Goal: Task Accomplishment & Management: Manage account settings

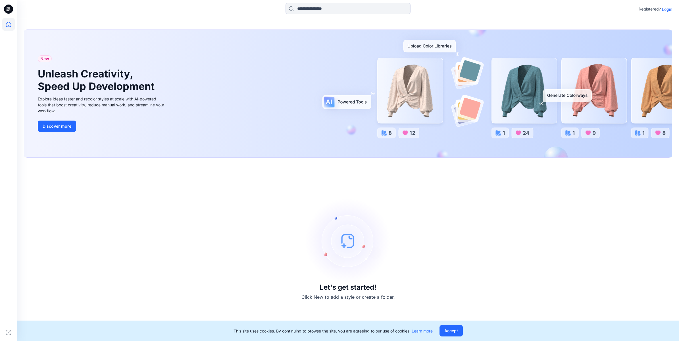
click at [669, 9] on p "Login" at bounding box center [667, 9] width 10 height 6
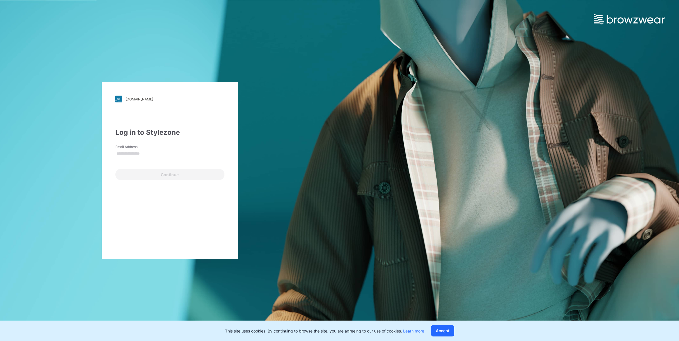
click at [181, 152] on input "Email Address" at bounding box center [169, 154] width 109 height 9
type input "**********"
click at [159, 172] on button "Continue" at bounding box center [169, 174] width 109 height 11
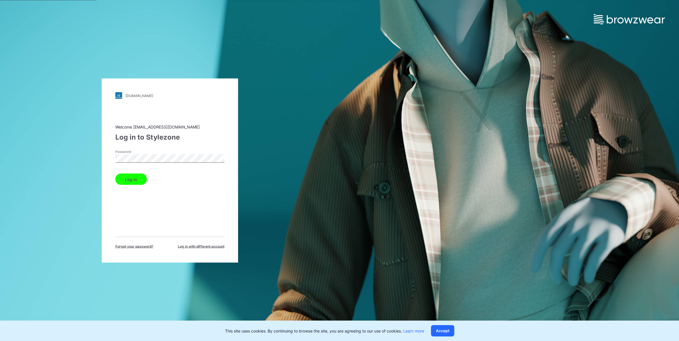
click at [127, 181] on button "Log in" at bounding box center [131, 179] width 32 height 11
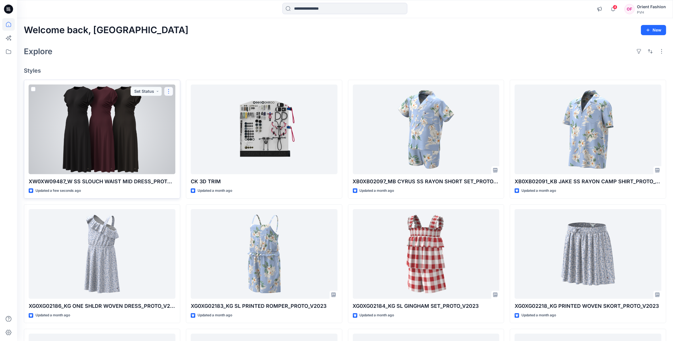
click at [170, 90] on button "button" at bounding box center [168, 91] width 9 height 9
click at [175, 106] on p "Edit" at bounding box center [178, 105] width 7 height 6
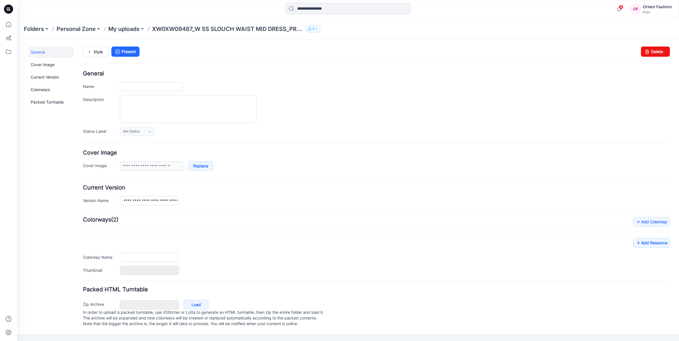
type input "**********"
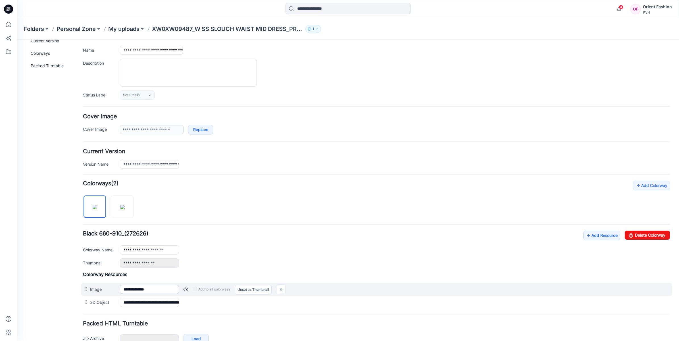
scroll to position [71, 0]
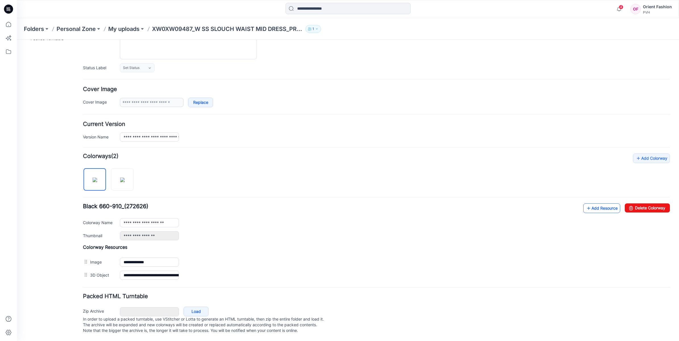
click at [592, 204] on link "Add Resource" at bounding box center [601, 209] width 37 height 10
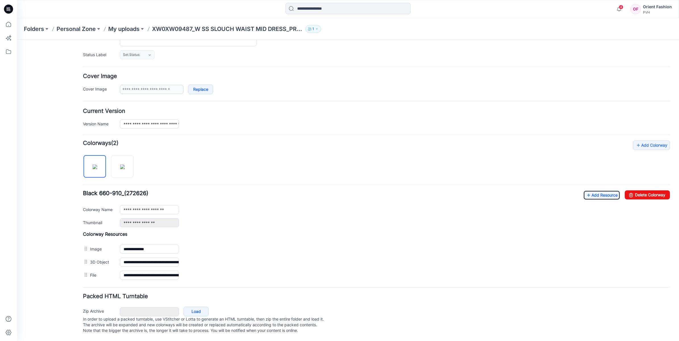
scroll to position [0, 0]
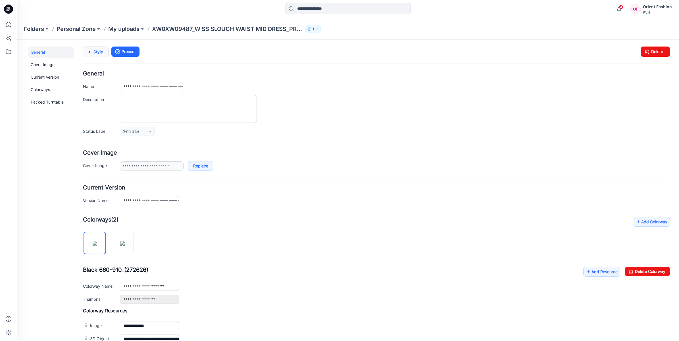
click at [100, 52] on link "Style" at bounding box center [96, 52] width 26 height 11
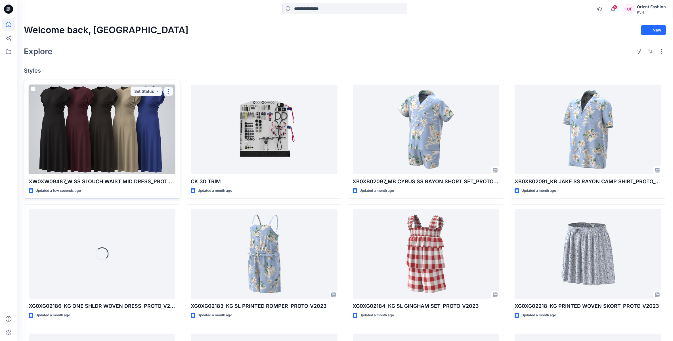
click at [171, 92] on button "button" at bounding box center [168, 91] width 9 height 9
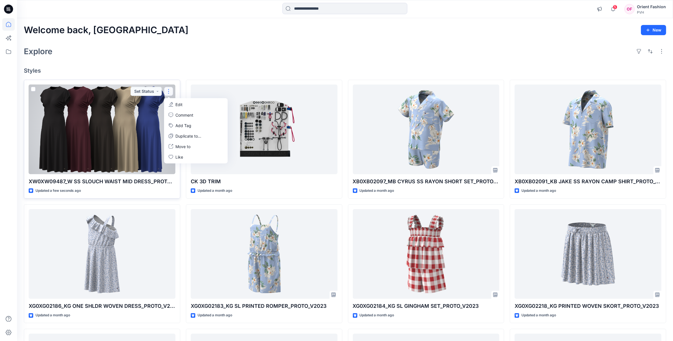
click at [174, 106] on button "Edit" at bounding box center [195, 104] width 61 height 11
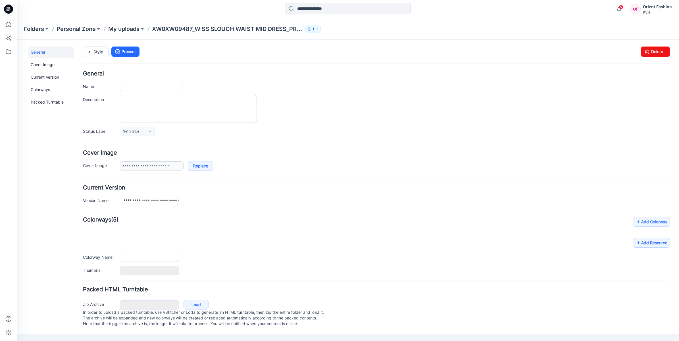
type input "**********"
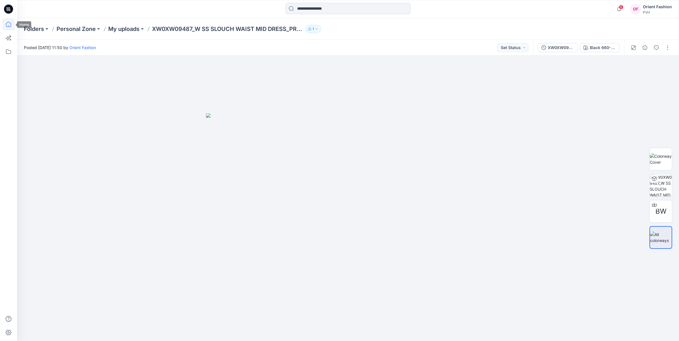
click at [9, 25] on icon at bounding box center [8, 24] width 12 height 12
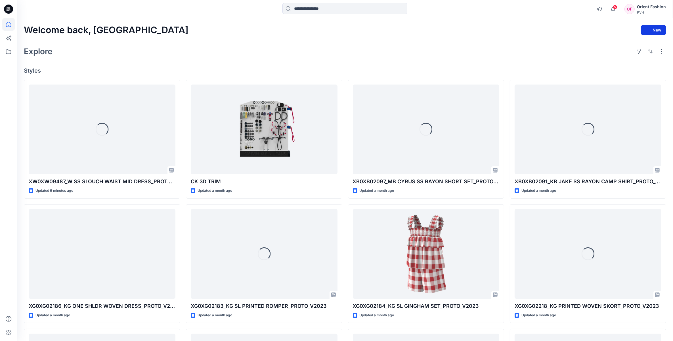
click at [650, 30] on icon "button" at bounding box center [648, 30] width 5 height 5
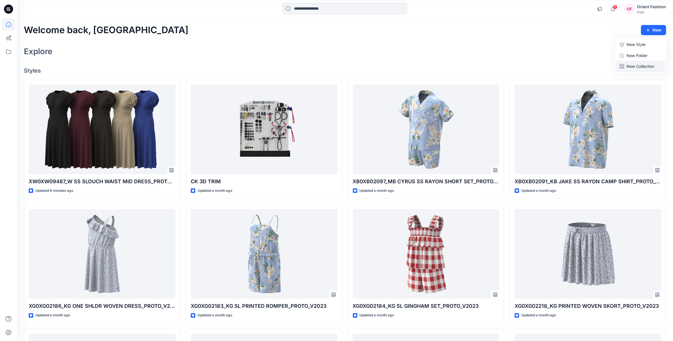
click at [649, 67] on p "New Collection" at bounding box center [641, 66] width 28 height 7
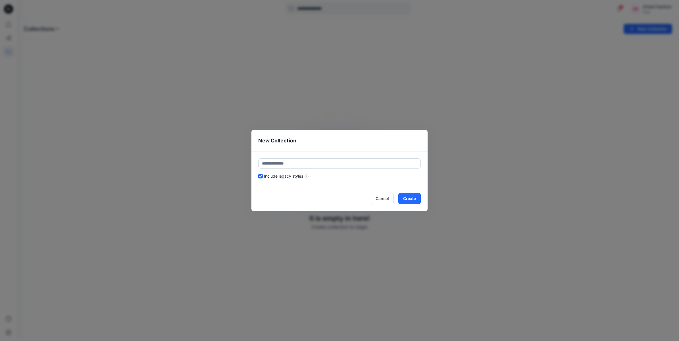
click at [287, 164] on input "text" at bounding box center [339, 163] width 162 height 10
type input "**********"
click at [408, 199] on button "Create" at bounding box center [409, 198] width 22 height 11
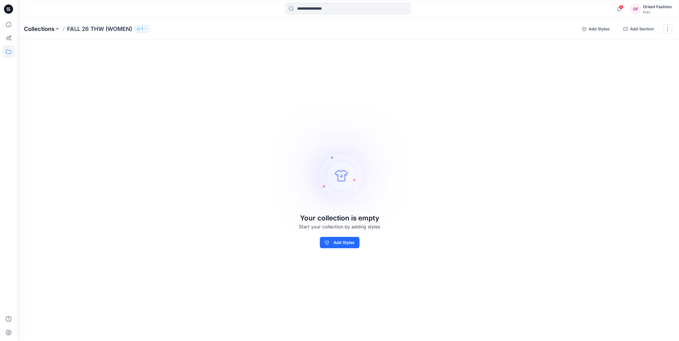
click at [40, 28] on p "Collections" at bounding box center [39, 29] width 31 height 8
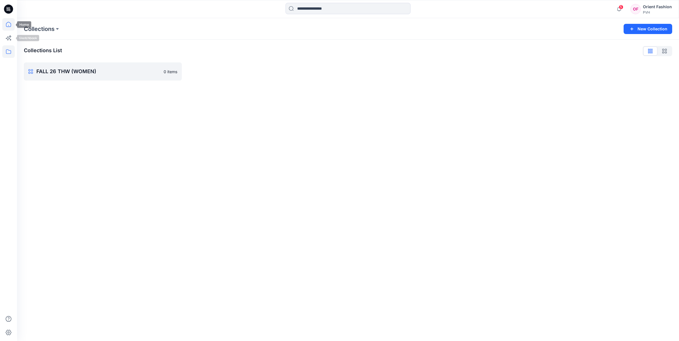
click at [7, 23] on icon at bounding box center [8, 24] width 5 height 5
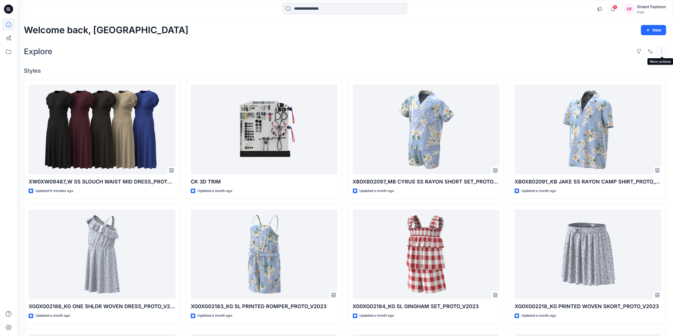
click at [659, 53] on button "button" at bounding box center [661, 51] width 9 height 9
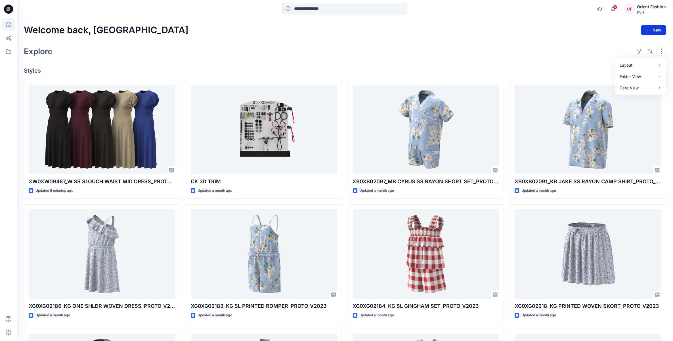
click at [655, 31] on button "New" at bounding box center [653, 30] width 25 height 10
click at [640, 43] on p "New Style" at bounding box center [636, 44] width 19 height 7
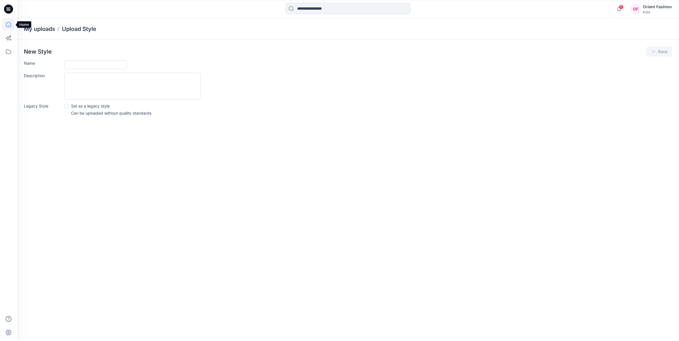
click at [11, 26] on icon at bounding box center [8, 24] width 5 height 5
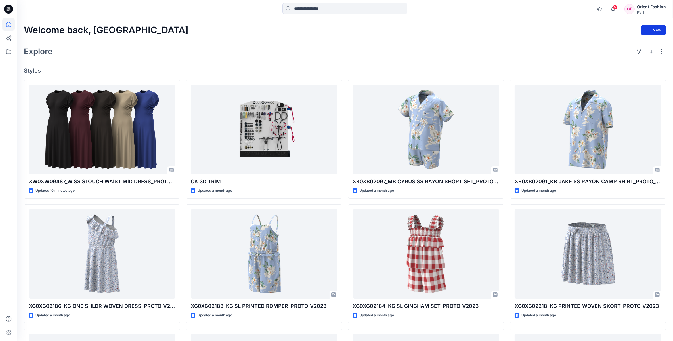
click at [658, 31] on button "New" at bounding box center [653, 30] width 25 height 10
click at [642, 56] on p "New Folder" at bounding box center [637, 56] width 21 height 6
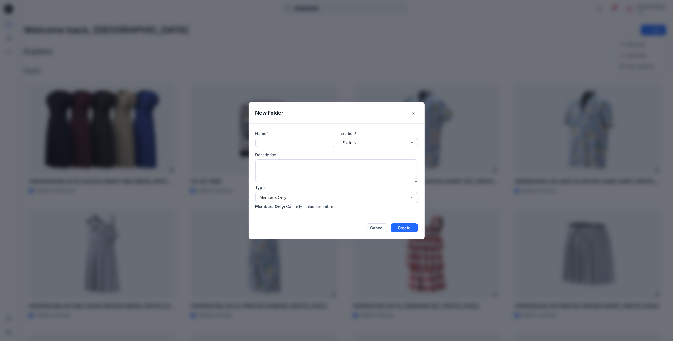
click at [291, 141] on input "text" at bounding box center [295, 142] width 79 height 9
paste input "**********"
type input "**********"
click at [405, 231] on button "Create" at bounding box center [404, 227] width 27 height 9
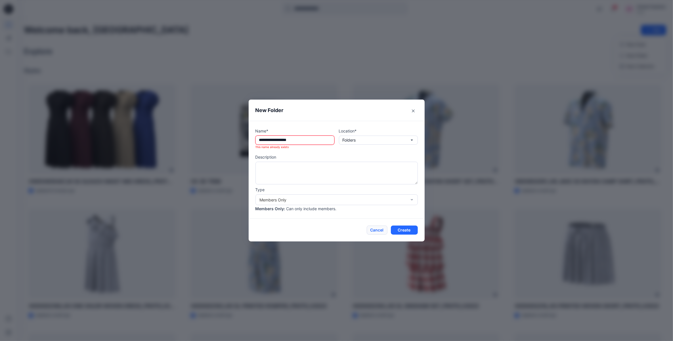
click at [384, 231] on button "Cancel" at bounding box center [377, 230] width 21 height 9
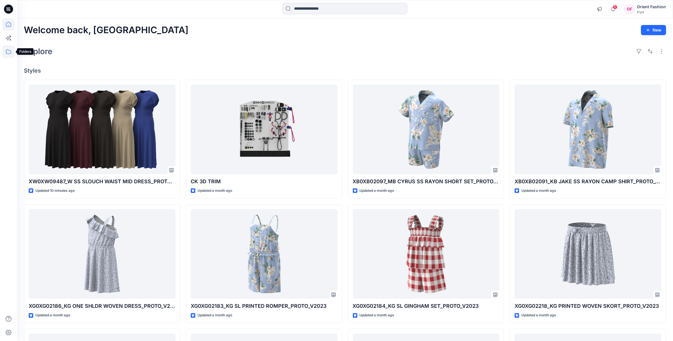
click at [11, 51] on icon at bounding box center [8, 51] width 5 height 5
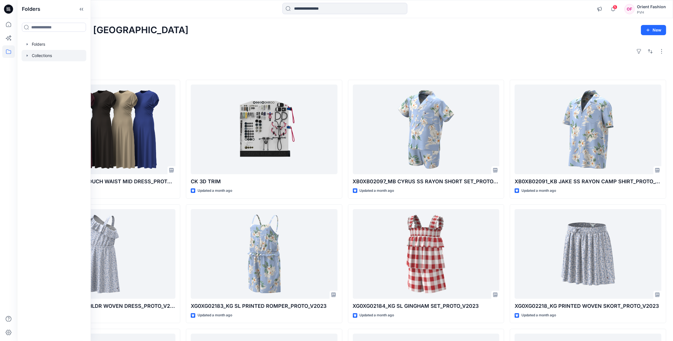
click at [42, 54] on div at bounding box center [54, 55] width 65 height 11
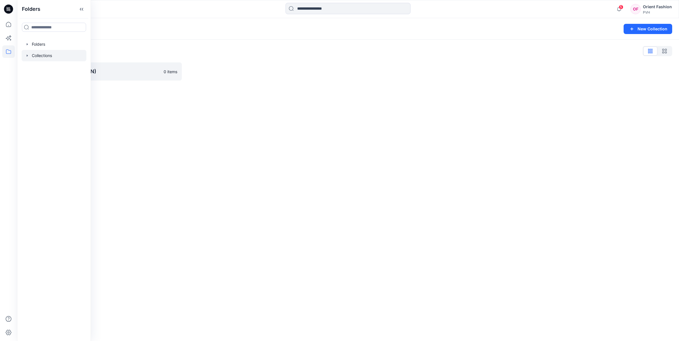
click at [216, 97] on div "Collections New Collection Collections List FALL 26 THW (WOMEN) 0 items" at bounding box center [348, 179] width 662 height 323
click at [137, 74] on p "FALL 26 THW (WOMEN)" at bounding box center [102, 72] width 132 height 8
drag, startPoint x: 97, startPoint y: 74, endPoint x: 134, endPoint y: 68, distance: 36.8
drag, startPoint x: 134, startPoint y: 68, endPoint x: 173, endPoint y: 66, distance: 39.8
click at [173, 66] on link "FALL 26 THW (WOMEN) Rename Collection Clone Collection Delete Collection" at bounding box center [103, 71] width 158 height 18
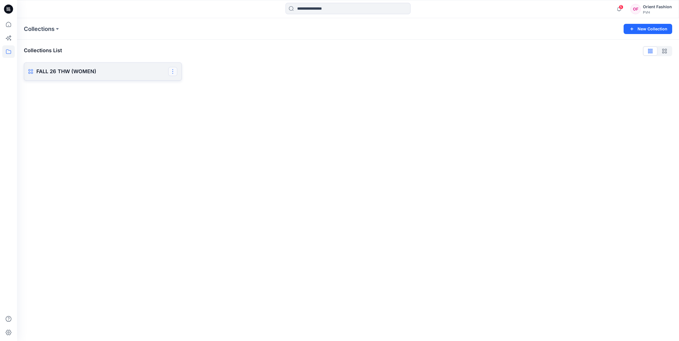
click at [175, 72] on button "button" at bounding box center [172, 71] width 9 height 9
click at [146, 112] on button "Delete Collection" at bounding box center [145, 111] width 61 height 11
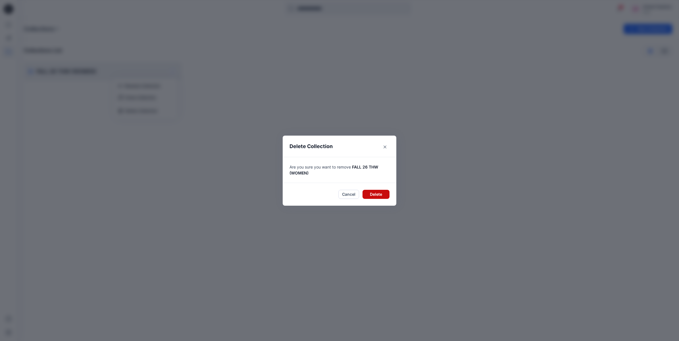
click at [372, 196] on button "Delete" at bounding box center [375, 194] width 27 height 9
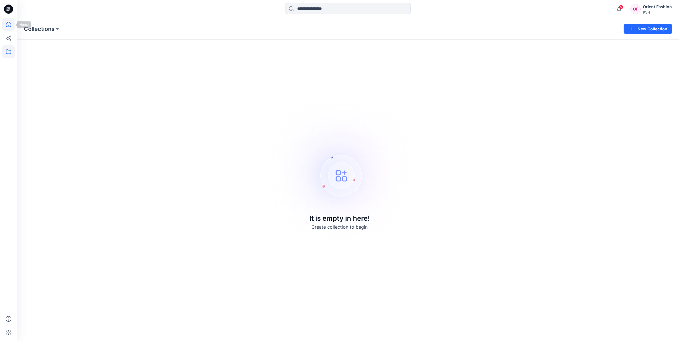
click at [7, 23] on icon at bounding box center [8, 24] width 12 height 12
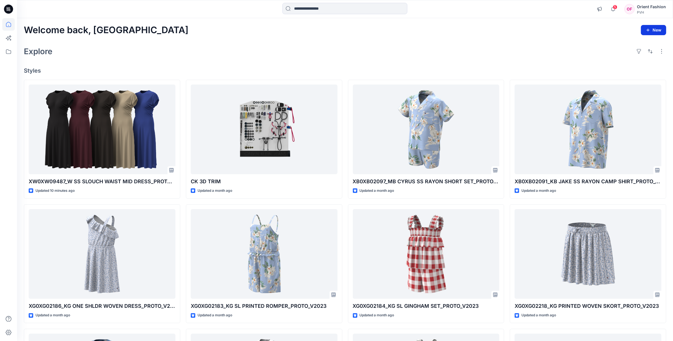
drag, startPoint x: 649, startPoint y: 30, endPoint x: 652, endPoint y: 32, distance: 3.5
click at [649, 30] on icon "button" at bounding box center [648, 30] width 5 height 5
click at [646, 54] on p "New Folder" at bounding box center [637, 56] width 21 height 6
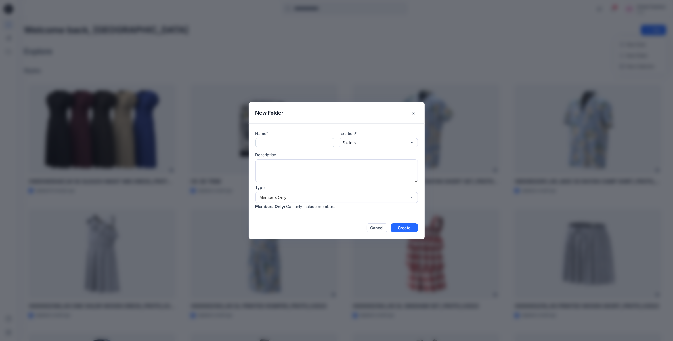
click at [271, 143] on input "text" at bounding box center [295, 142] width 79 height 9
paste input "**********"
type input "**********"
click at [408, 227] on button "Create" at bounding box center [404, 227] width 27 height 9
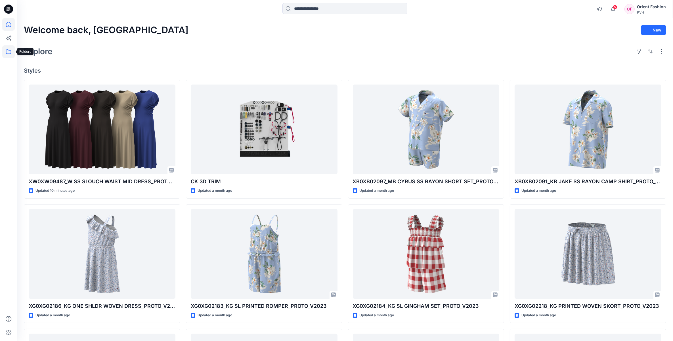
click at [8, 49] on icon at bounding box center [8, 51] width 12 height 12
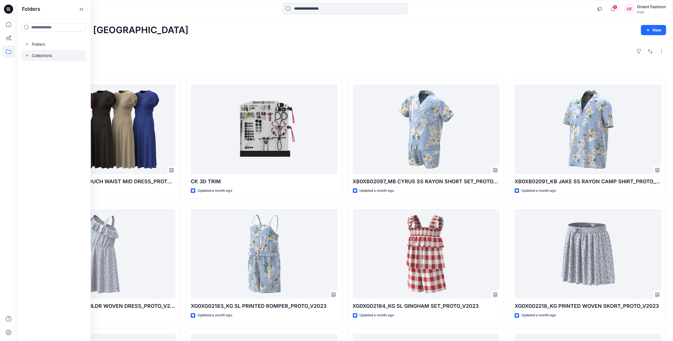
click at [38, 53] on div at bounding box center [54, 55] width 65 height 11
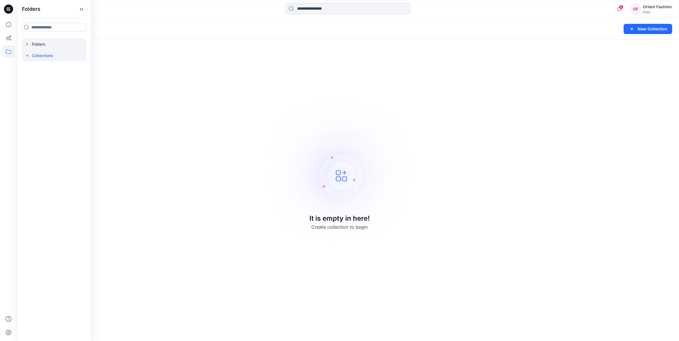
click at [46, 46] on div at bounding box center [54, 44] width 65 height 11
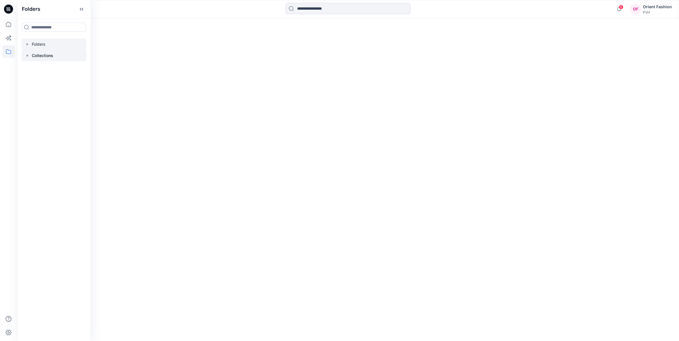
click at [49, 56] on p "Collections" at bounding box center [42, 55] width 21 height 7
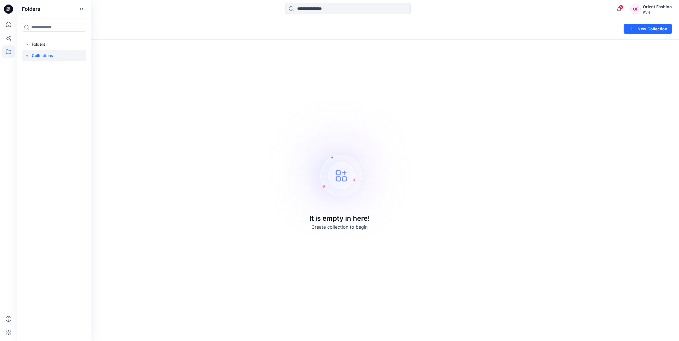
click at [49, 56] on p "Collections" at bounding box center [42, 55] width 21 height 7
click at [268, 95] on img at bounding box center [339, 170] width 158 height 159
click at [56, 30] on button at bounding box center [58, 29] width 6 height 8
click at [39, 37] on h5 "Folders" at bounding box center [34, 39] width 23 height 11
drag, startPoint x: 4, startPoint y: 59, endPoint x: 18, endPoint y: 73, distance: 20.3
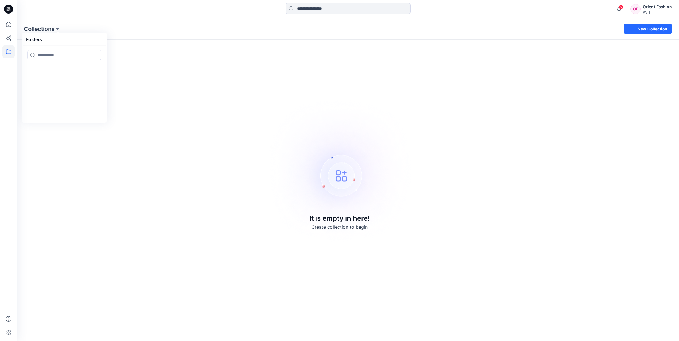
click at [4, 59] on div at bounding box center [8, 179] width 12 height 323
click at [8, 51] on icon at bounding box center [8, 51] width 12 height 12
click at [43, 42] on div at bounding box center [54, 44] width 65 height 11
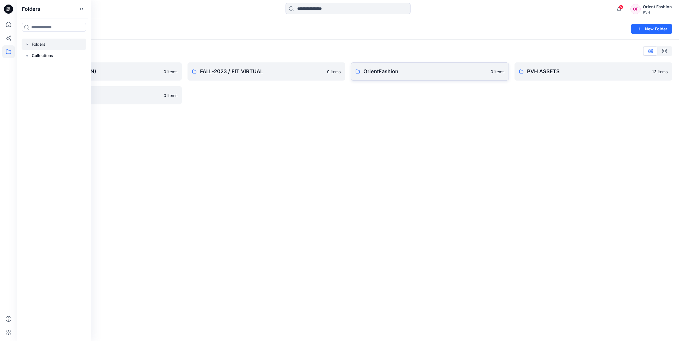
click at [399, 73] on p "OrientFashion" at bounding box center [425, 72] width 124 height 8
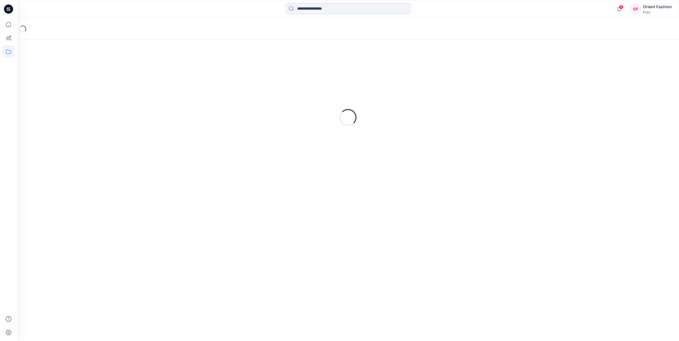
click at [399, 73] on div "Loading..." at bounding box center [348, 118] width 648 height 142
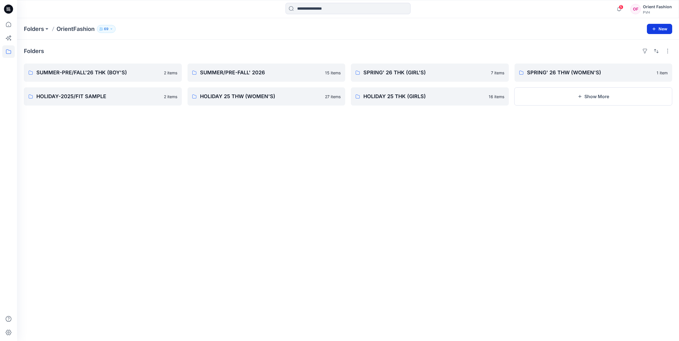
click at [661, 28] on button "New" at bounding box center [659, 29] width 25 height 10
click at [652, 56] on p "New Folder" at bounding box center [642, 54] width 21 height 6
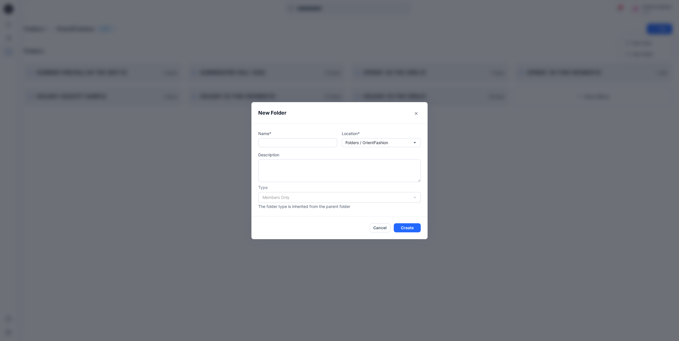
click at [277, 145] on input "text" at bounding box center [297, 142] width 79 height 9
paste input "**********"
type input "**********"
click at [405, 229] on button "Create" at bounding box center [407, 227] width 27 height 9
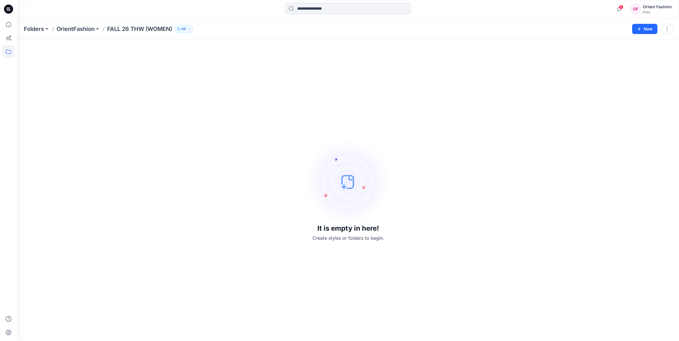
click at [190, 31] on button "69" at bounding box center [183, 29] width 19 height 8
click at [342, 86] on div "It is empty in here! Create styles or folders to begin." at bounding box center [348, 191] width 648 height 288
click at [7, 26] on icon at bounding box center [8, 24] width 12 height 12
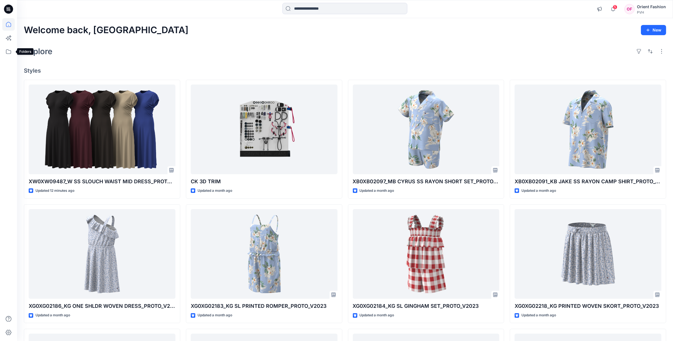
drag, startPoint x: 9, startPoint y: 53, endPoint x: 1, endPoint y: 53, distance: 8.3
click at [9, 53] on icon at bounding box center [8, 51] width 12 height 12
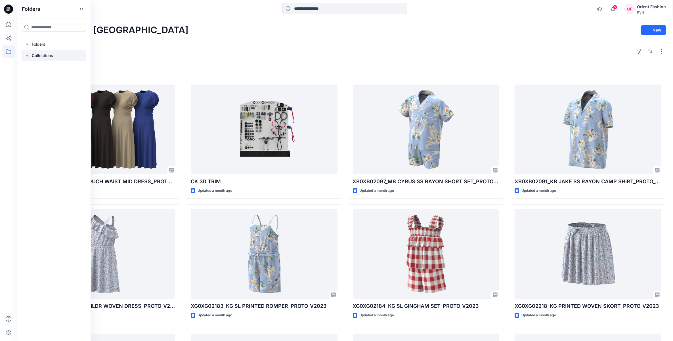
click at [41, 54] on p "Collections" at bounding box center [42, 55] width 21 height 7
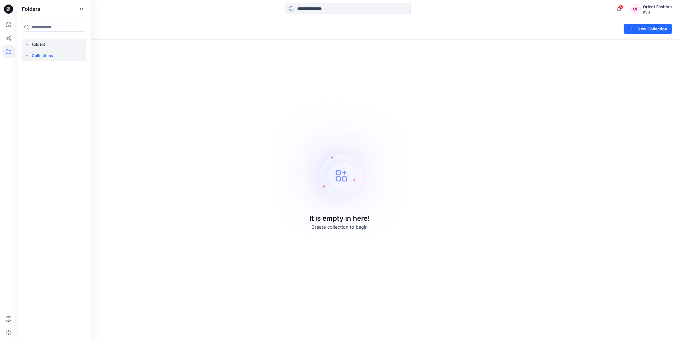
click at [40, 45] on div at bounding box center [54, 44] width 65 height 11
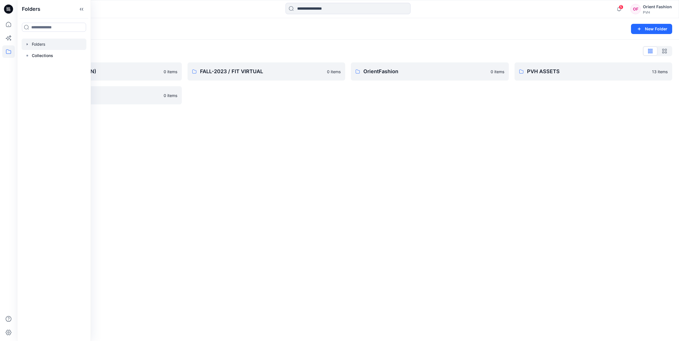
click at [280, 127] on div "Folders New Folder Folders List FALL 26 THW (WOMEN) 0 items sss 0 items FALL-20…" at bounding box center [348, 179] width 662 height 323
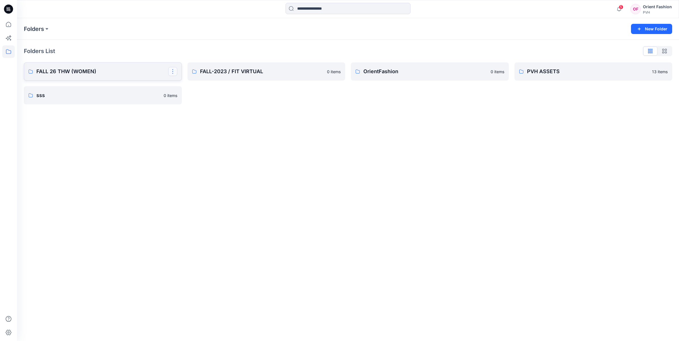
click at [175, 73] on button "button" at bounding box center [172, 71] width 9 height 9
click at [193, 121] on p "Delete Folder" at bounding box center [195, 119] width 32 height 6
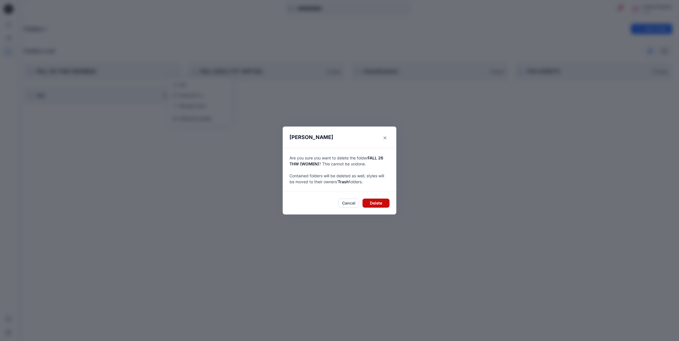
click at [380, 204] on button "Delete" at bounding box center [375, 203] width 27 height 9
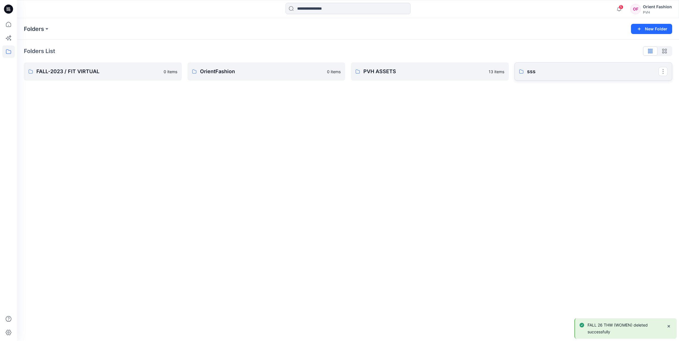
click at [550, 72] on p "sss" at bounding box center [593, 72] width 132 height 8
click at [385, 72] on p "PVH ASSETS" at bounding box center [424, 72] width 122 height 8
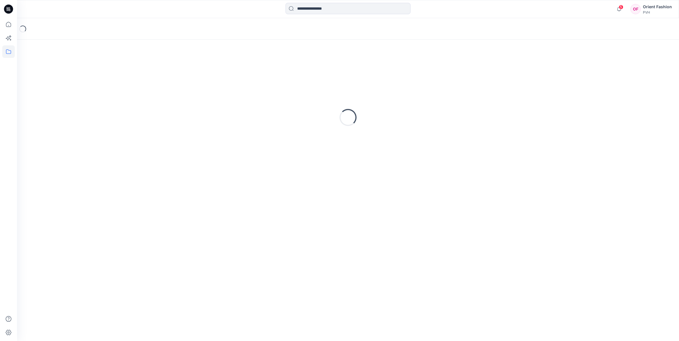
click at [385, 72] on div "Loading..." at bounding box center [348, 118] width 648 height 142
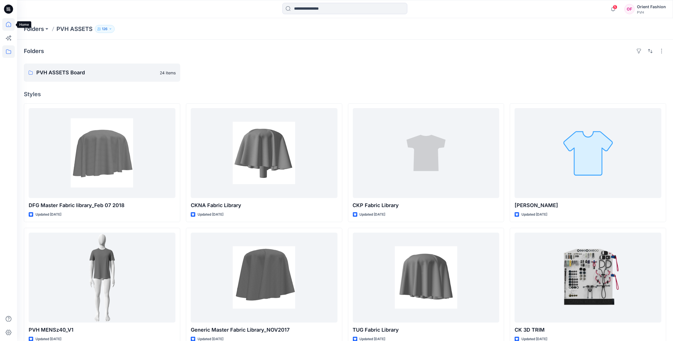
click at [9, 26] on icon at bounding box center [8, 24] width 12 height 12
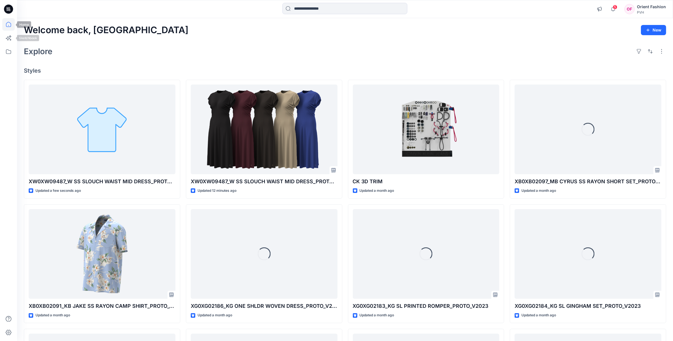
click at [7, 28] on icon at bounding box center [8, 24] width 12 height 12
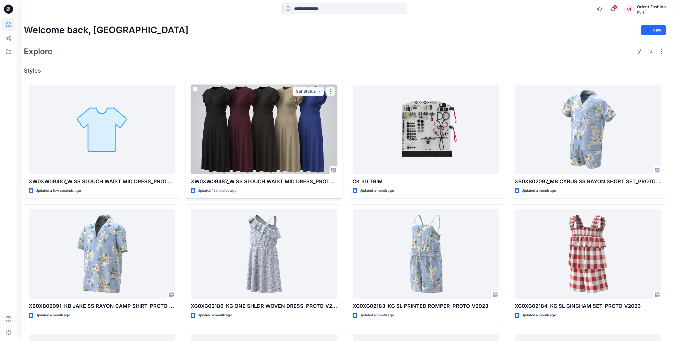
click at [334, 90] on button "button" at bounding box center [330, 91] width 9 height 9
click at [339, 105] on p "Edit" at bounding box center [341, 105] width 7 height 6
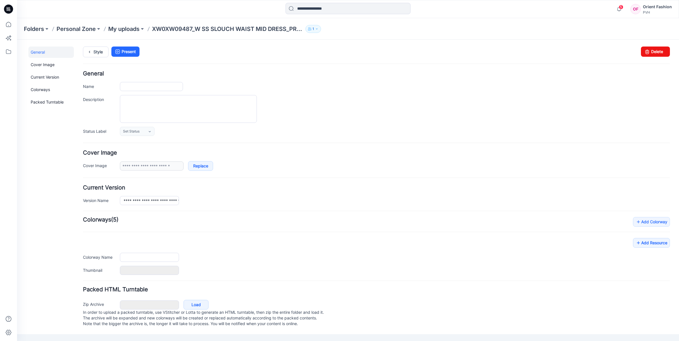
type input "**********"
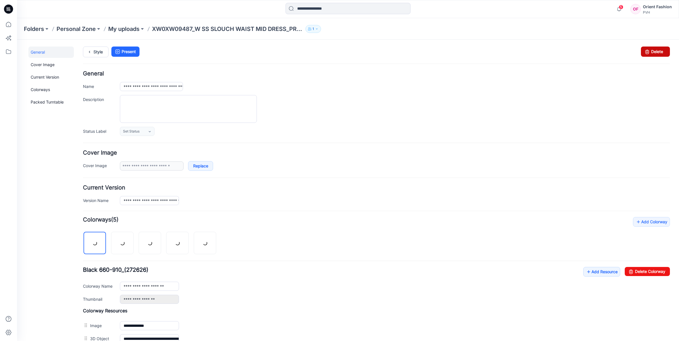
click at [648, 52] on link "Delete" at bounding box center [655, 52] width 29 height 10
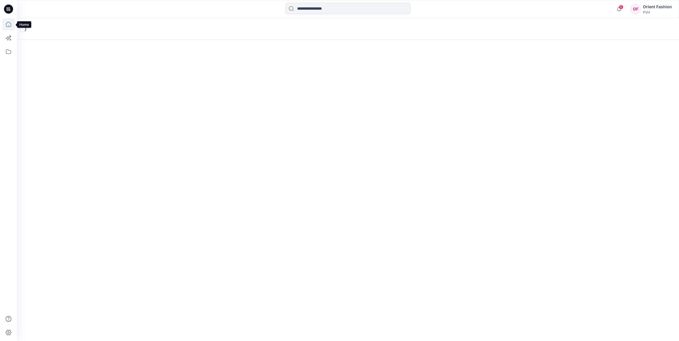
click at [6, 23] on icon at bounding box center [8, 24] width 12 height 12
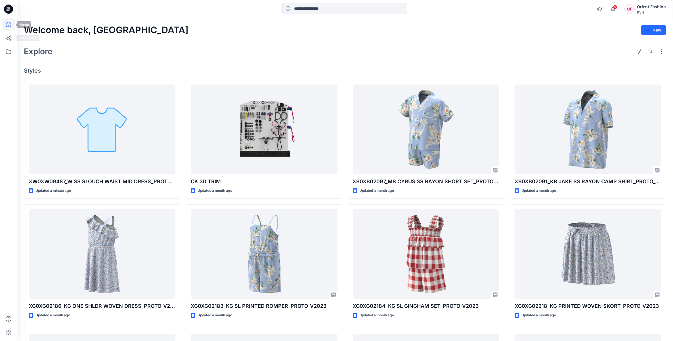
click at [9, 26] on icon at bounding box center [8, 24] width 5 height 5
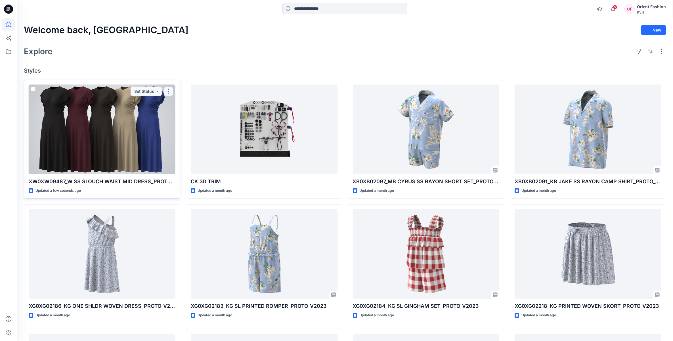
click at [171, 93] on button "button" at bounding box center [168, 91] width 9 height 9
click at [175, 104] on button "Edit" at bounding box center [195, 104] width 61 height 11
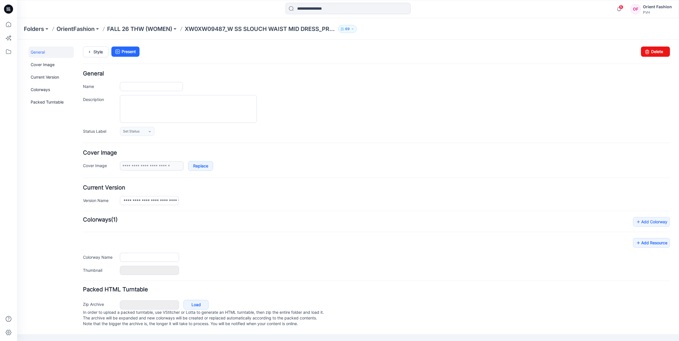
type input "**********"
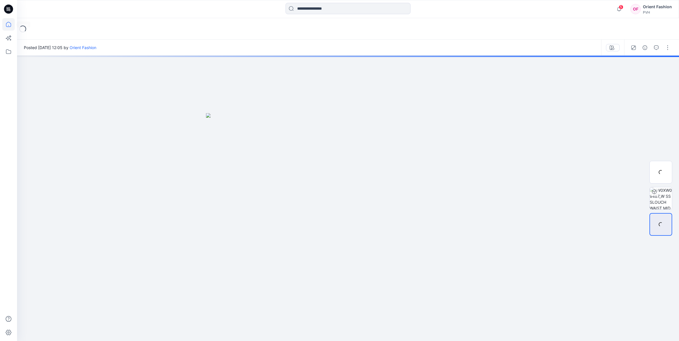
click at [9, 24] on icon at bounding box center [8, 24] width 12 height 12
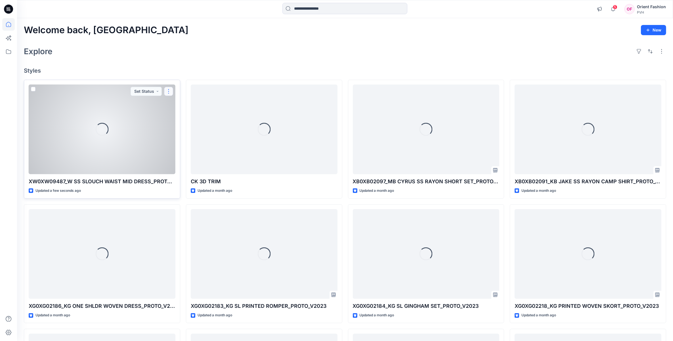
click at [166, 90] on button "button" at bounding box center [168, 91] width 9 height 9
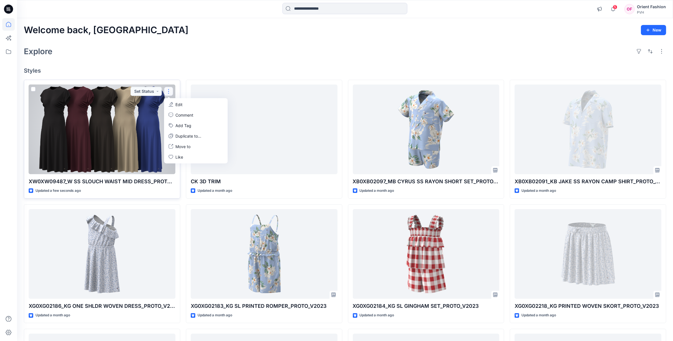
click at [174, 101] on button "Edit" at bounding box center [195, 104] width 61 height 11
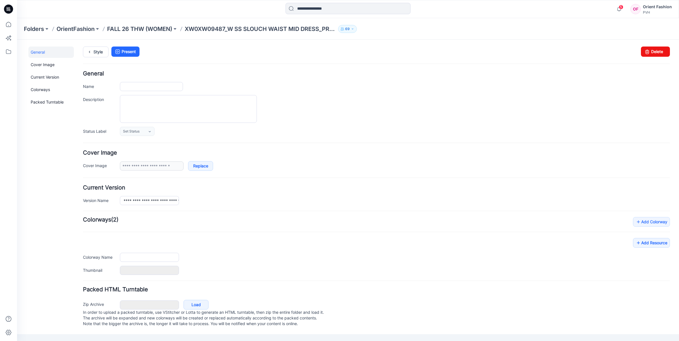
type input "**********"
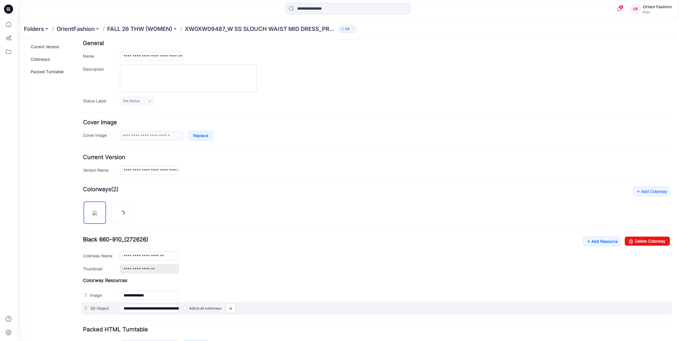
scroll to position [71, 0]
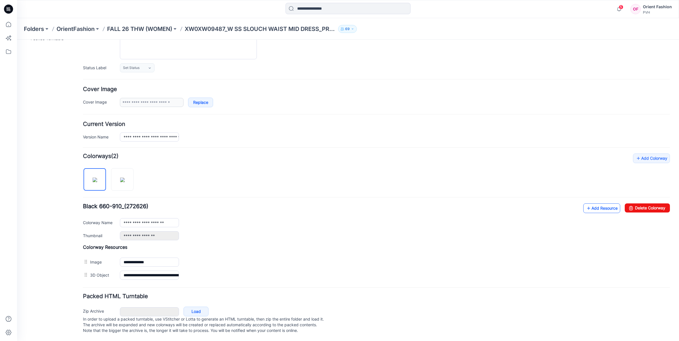
click at [588, 204] on link "Add Resource" at bounding box center [601, 209] width 37 height 10
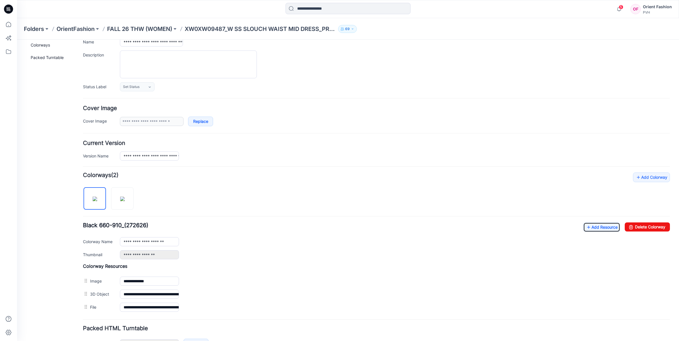
scroll to position [0, 0]
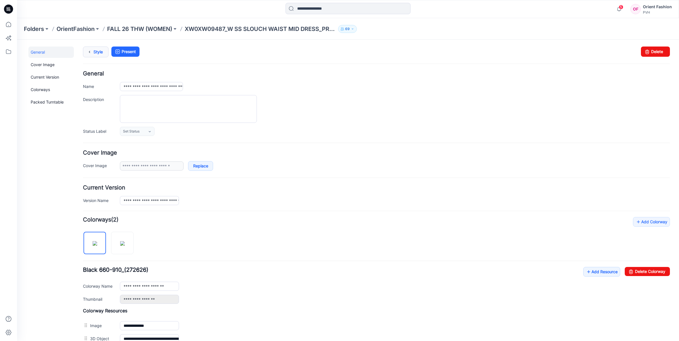
click at [96, 51] on link "Style" at bounding box center [96, 52] width 26 height 11
